Goal: Find specific fact: Find specific fact

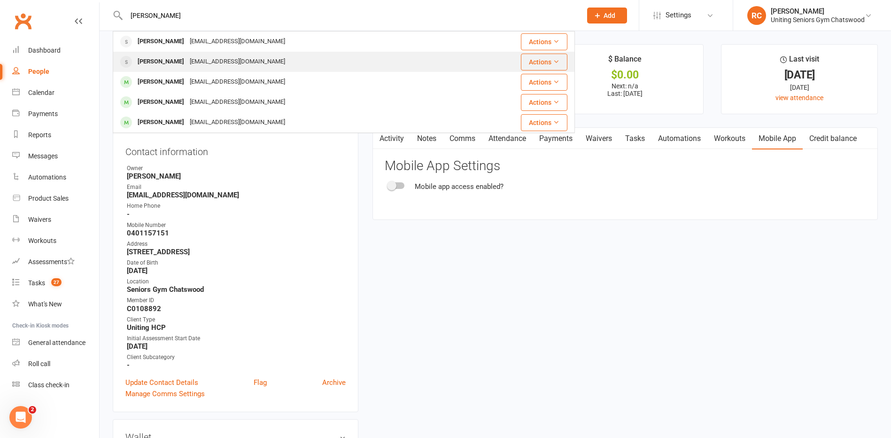
type input "[PERSON_NAME]"
click at [187, 63] on div "[EMAIL_ADDRESS][DOMAIN_NAME]" at bounding box center [237, 62] width 101 height 14
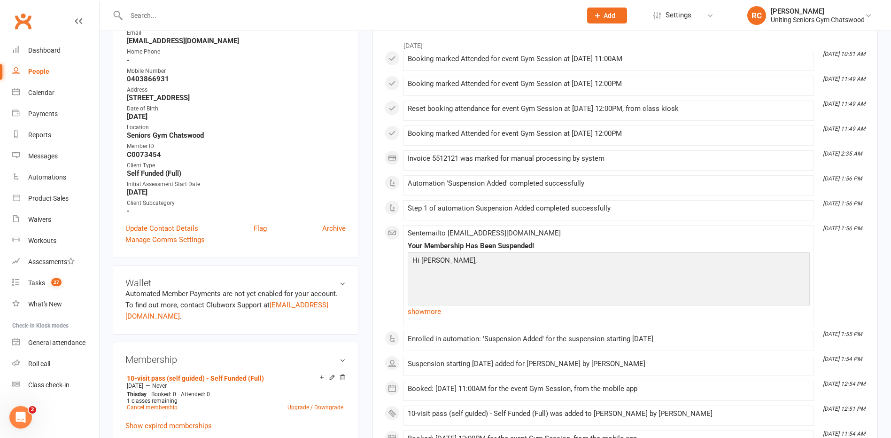
scroll to position [47, 0]
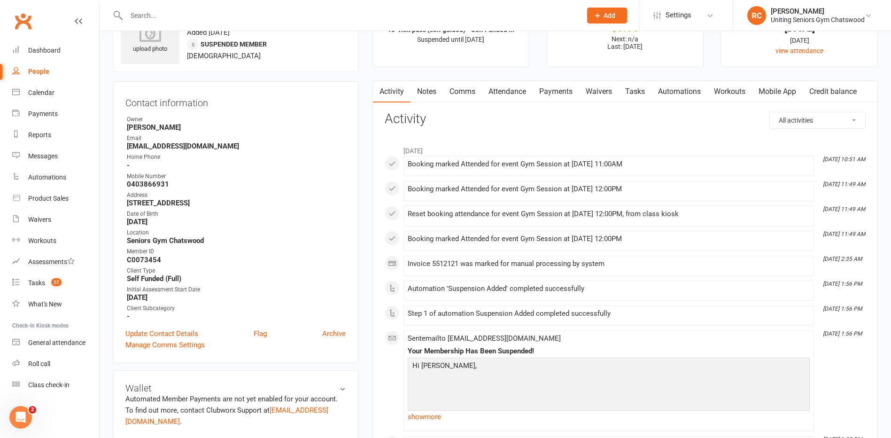
click at [206, 9] on input "text" at bounding box center [349, 15] width 451 height 13
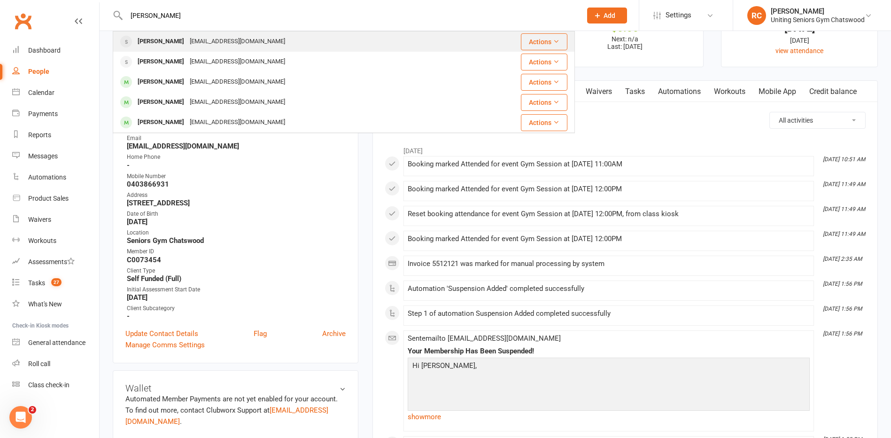
type input "[PERSON_NAME]"
click at [195, 42] on div "[EMAIL_ADDRESS][DOMAIN_NAME]" at bounding box center [237, 42] width 101 height 14
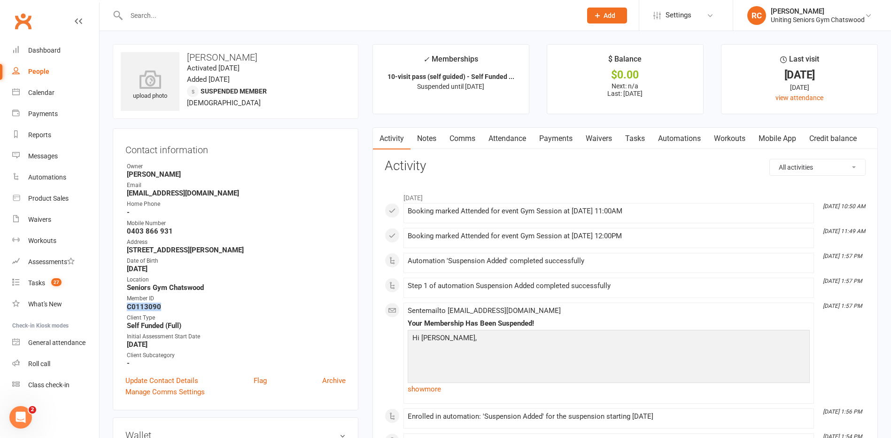
drag, startPoint x: 165, startPoint y: 308, endPoint x: 120, endPoint y: 310, distance: 45.1
click at [120, 310] on div "Contact information Owner [PERSON_NAME] Email [EMAIL_ADDRESS][DOMAIN_NAME] Home…" at bounding box center [236, 269] width 246 height 282
copy strong "C0113090"
